Goal: Task Accomplishment & Management: Manage account settings

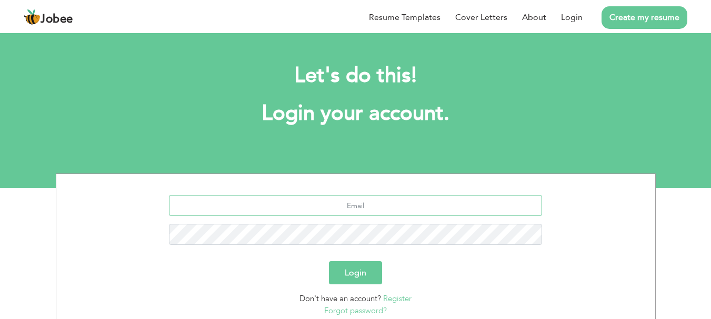
click at [362, 210] on input "text" at bounding box center [355, 205] width 373 height 21
type input "mr.zubairasif@gmail.com"
click at [353, 278] on button "Login" at bounding box center [355, 273] width 53 height 23
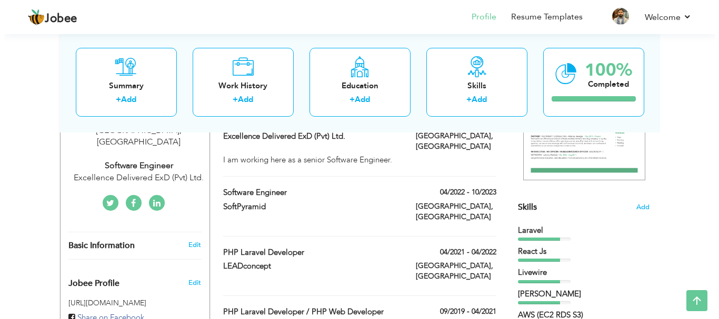
scroll to position [164, 0]
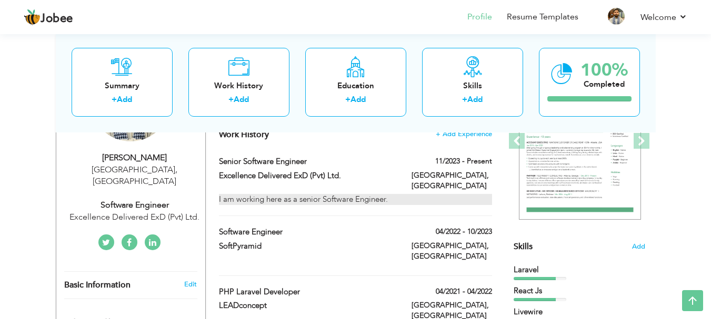
click at [326, 194] on div "I am working here as a senior Software Engineer." at bounding box center [355, 199] width 273 height 11
type input "Senior Software Engineer"
type input "Excellence Delivered ExD (Pvt) Ltd."
type input "11/2023"
type input "[GEOGRAPHIC_DATA]"
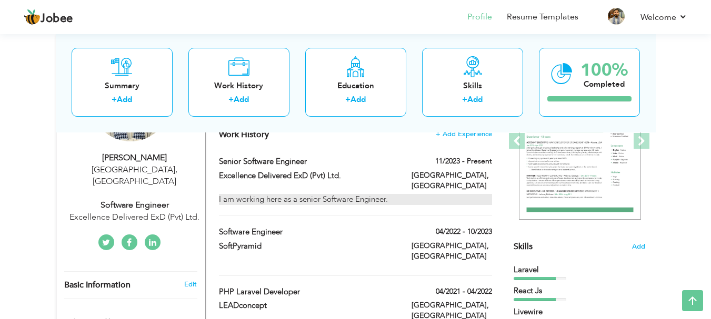
type input "[GEOGRAPHIC_DATA]"
checkbox input "true"
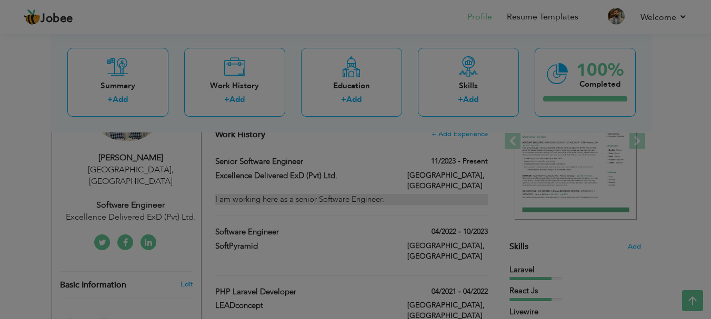
click at [326, 191] on div at bounding box center [355, 159] width 711 height 319
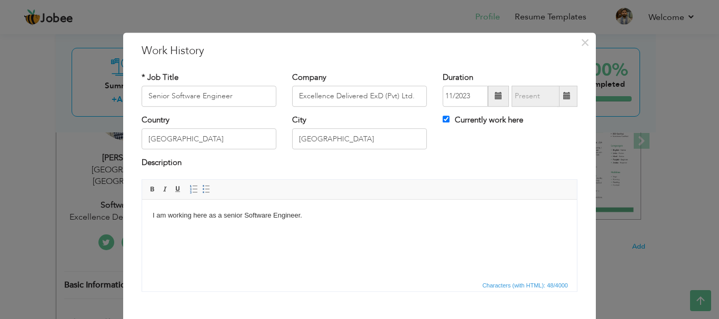
click at [326, 191] on span "Editor toolbars Basic Styles Bold Italic Underline Paragraph Insert/Remove Numb…" at bounding box center [359, 190] width 435 height 20
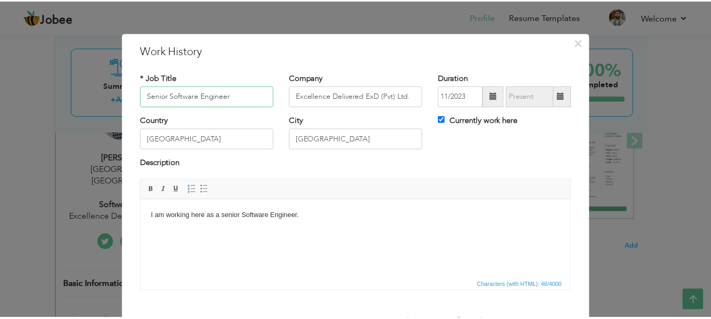
scroll to position [58, 0]
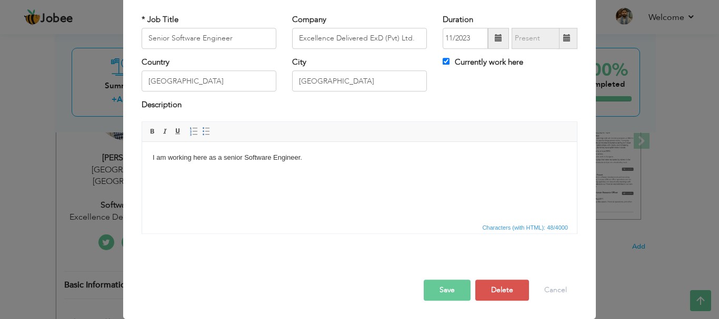
click at [255, 157] on body "I am working here as a senior Software Engineer." at bounding box center [360, 157] width 414 height 11
copy body "I am working here as a senior Software Engineer."
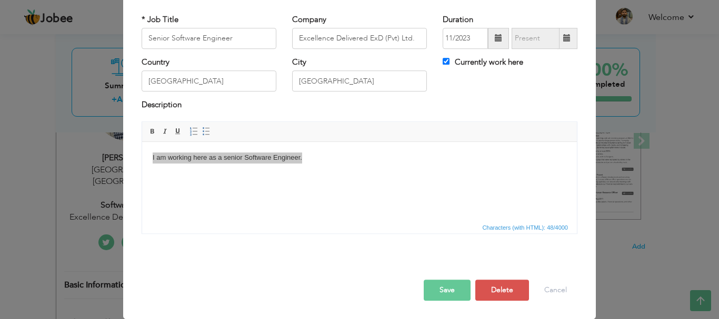
click at [635, 31] on div "× Work History * Job Title Senior Software Engineer Company Excellence Delivere…" at bounding box center [359, 159] width 719 height 319
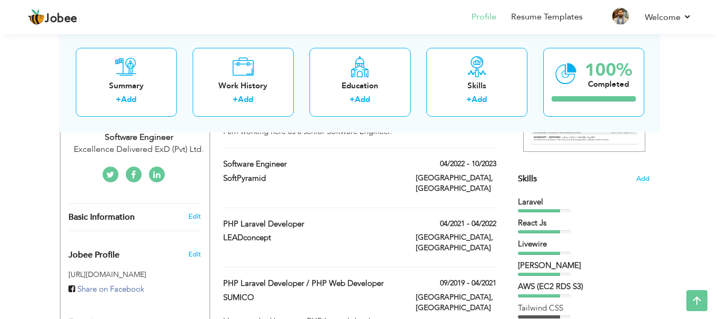
scroll to position [229, 0]
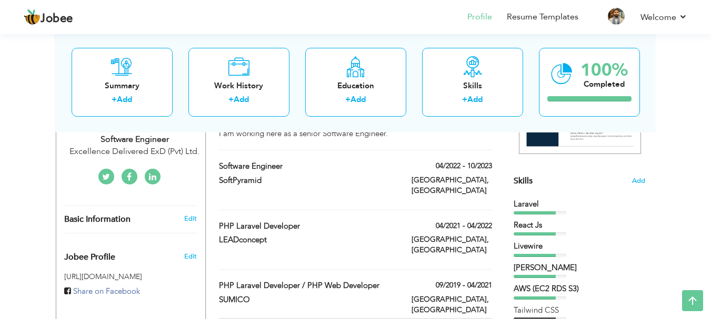
click at [268, 318] on div "I have worked here as a PHP Laravel developer." at bounding box center [355, 323] width 273 height 11
type input "PHP Laravel Developer / PHP Web Developer"
type input "SUMICO"
type input "09/2019"
type input "04/2021"
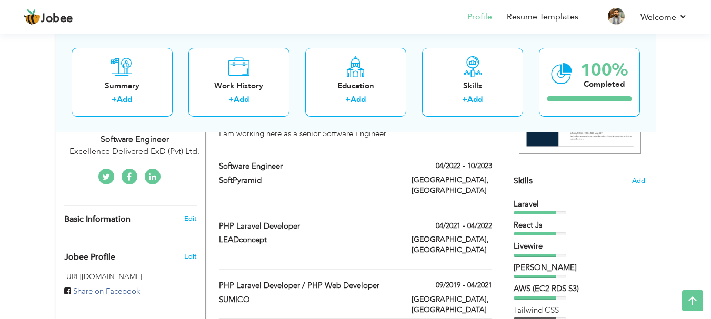
checkbox input "false"
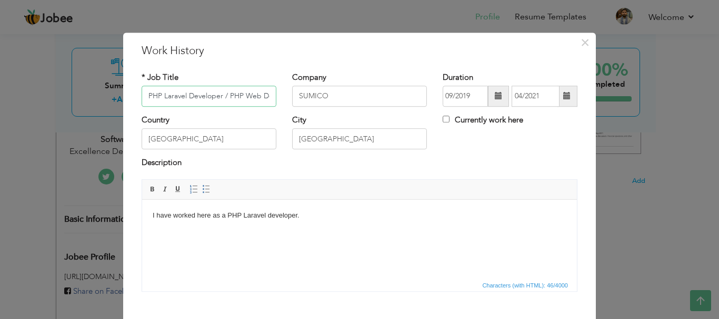
scroll to position [0, 28]
